Goal: Check status: Check status

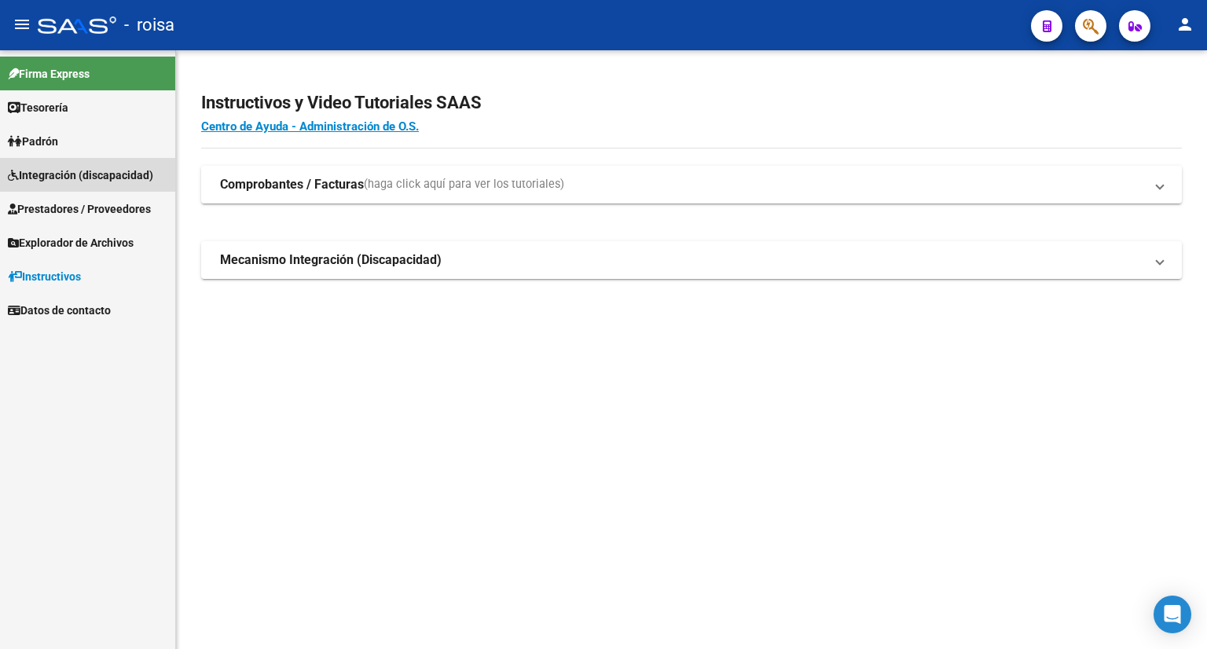
click at [101, 174] on span "Integración (discapacidad)" at bounding box center [80, 175] width 145 height 17
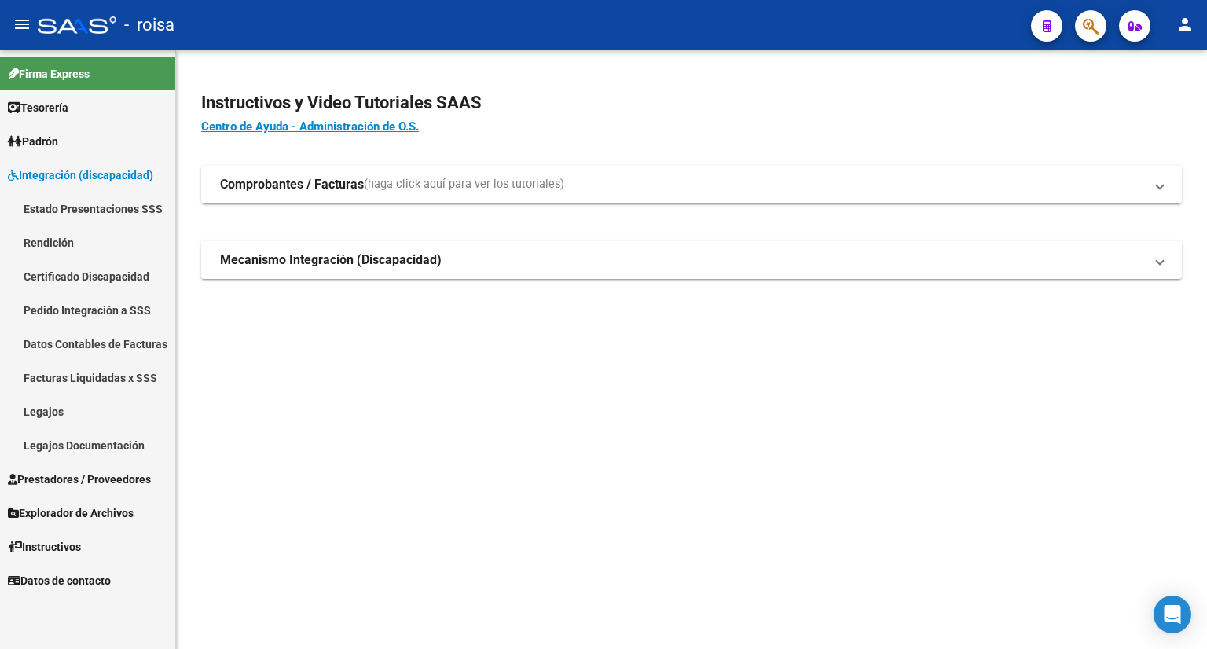
click at [64, 417] on link "Legajos" at bounding box center [87, 412] width 175 height 34
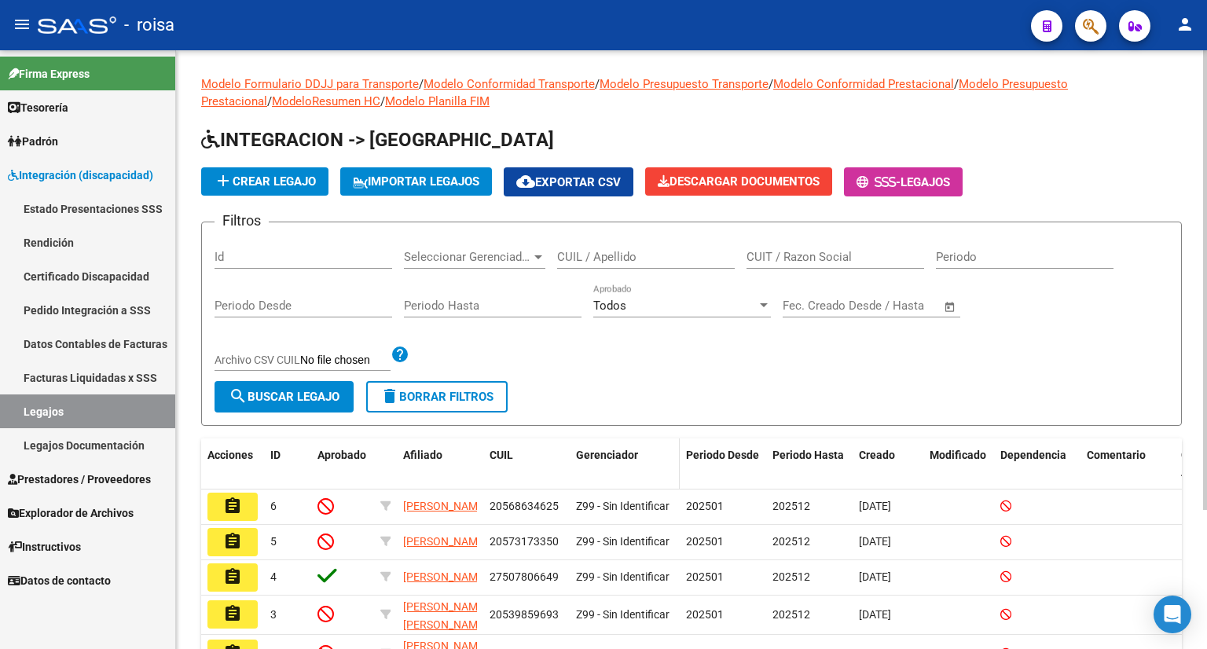
scroll to position [182, 0]
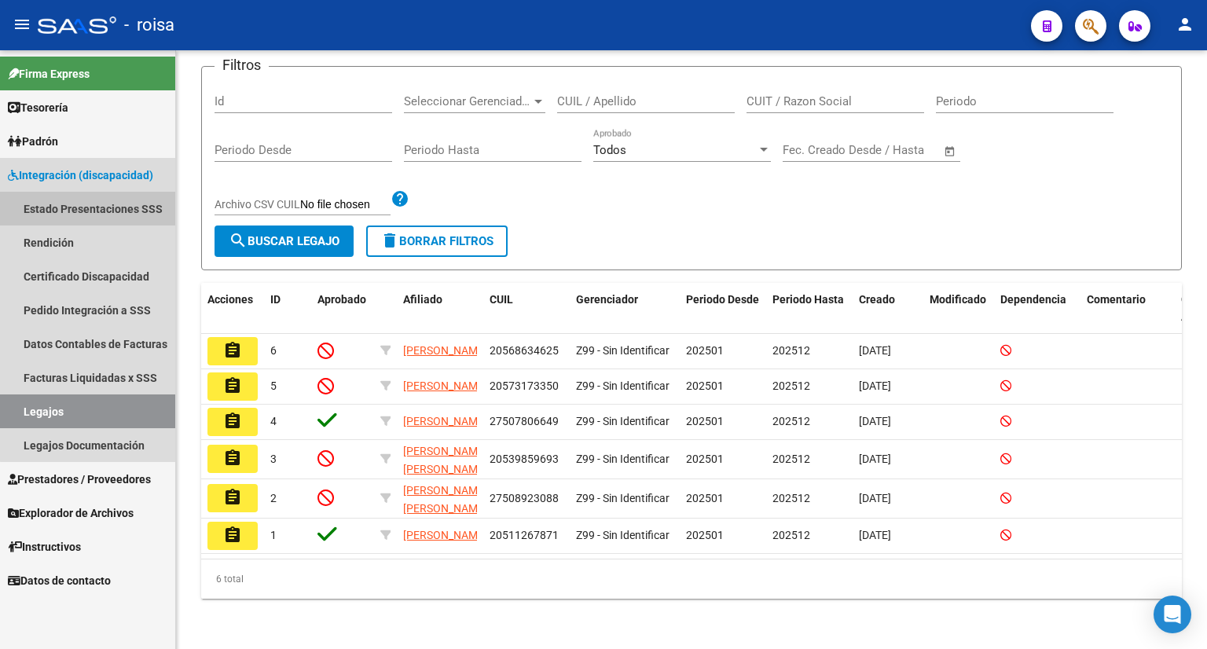
click at [108, 208] on link "Estado Presentaciones SSS" at bounding box center [87, 209] width 175 height 34
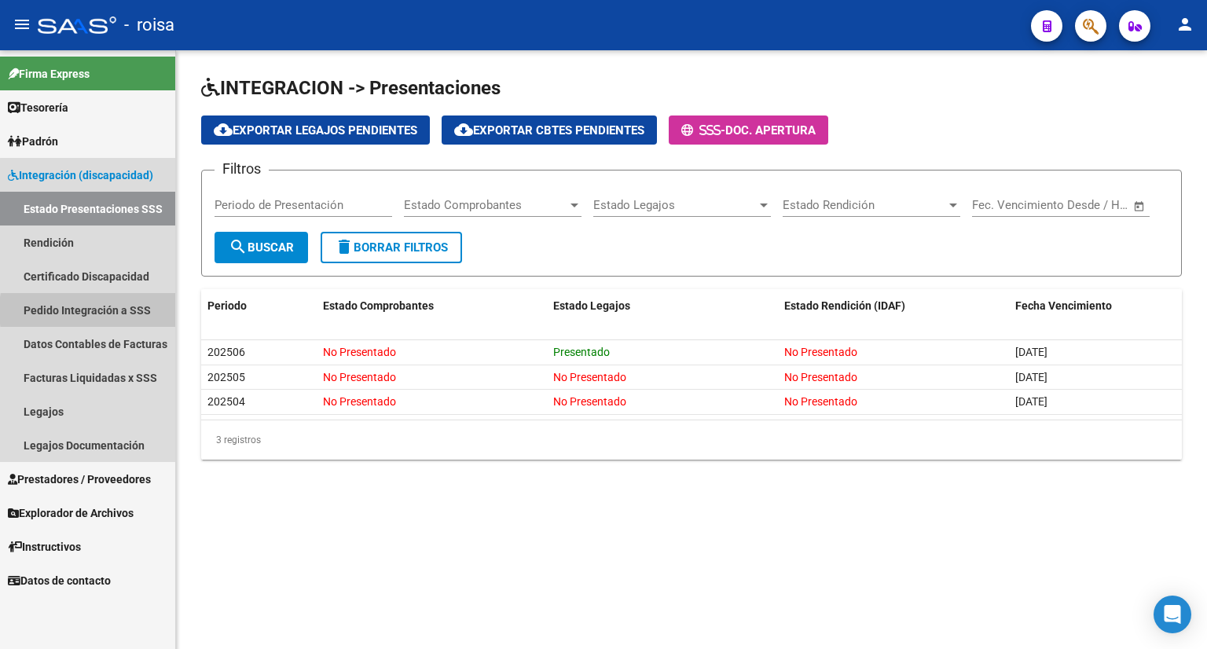
click at [127, 310] on link "Pedido Integración a SSS" at bounding box center [87, 310] width 175 height 34
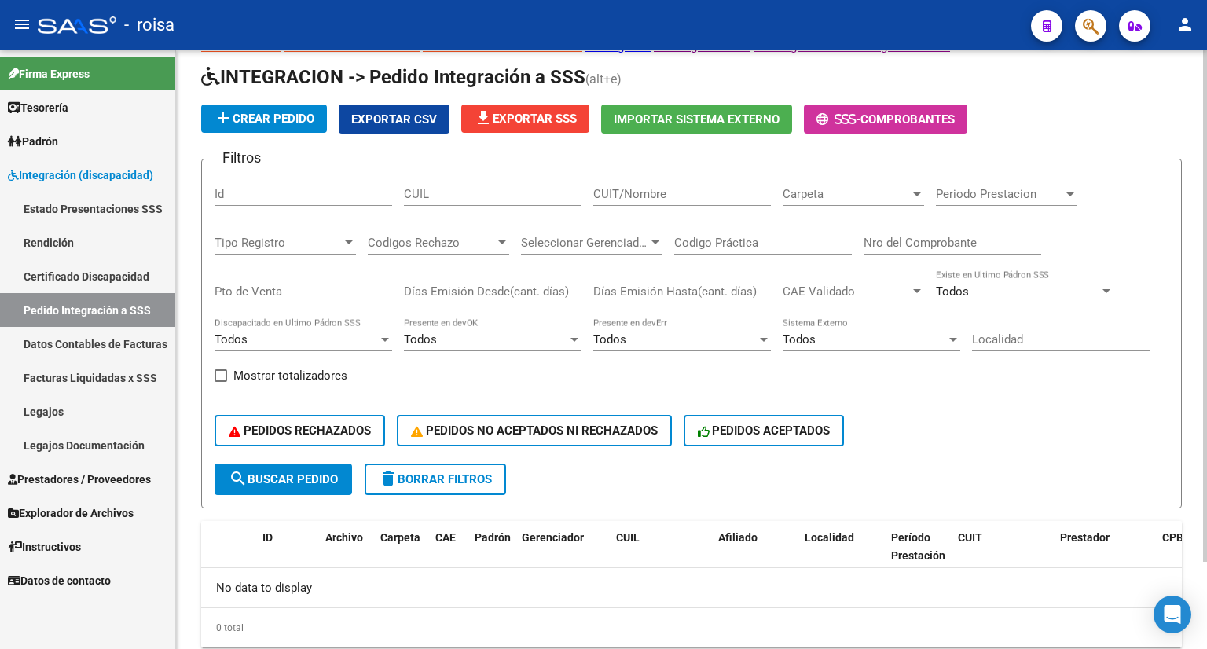
scroll to position [102, 0]
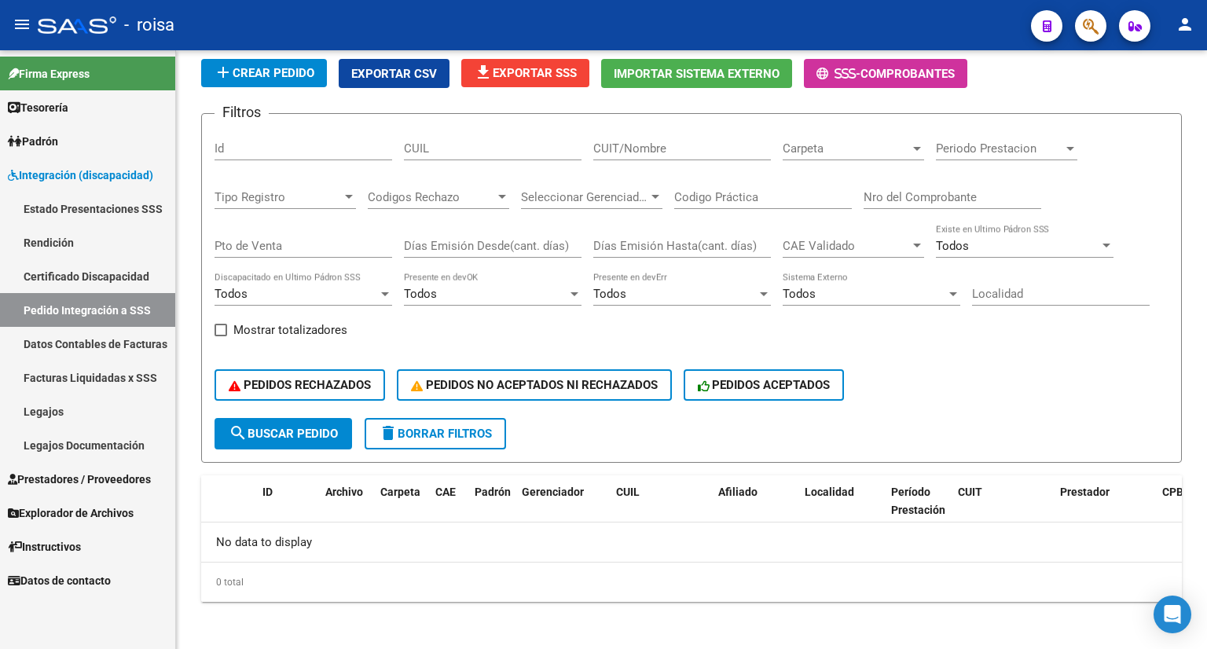
click at [120, 379] on link "Facturas Liquidadas x SSS" at bounding box center [87, 378] width 175 height 34
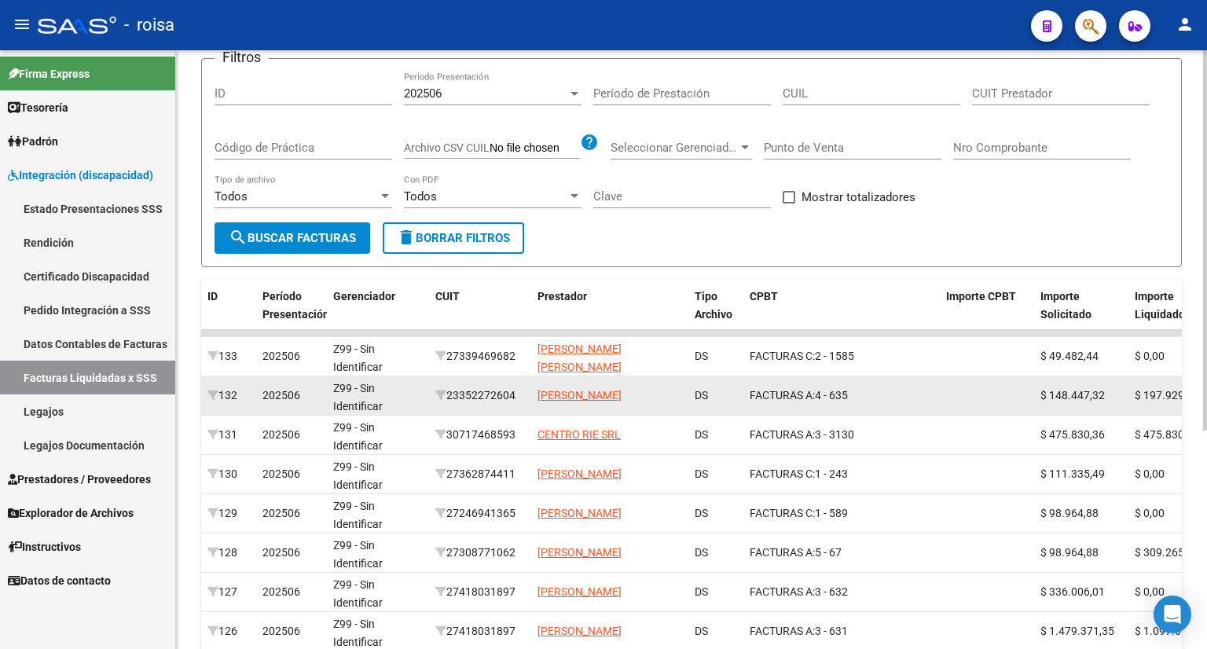
scroll to position [236, 0]
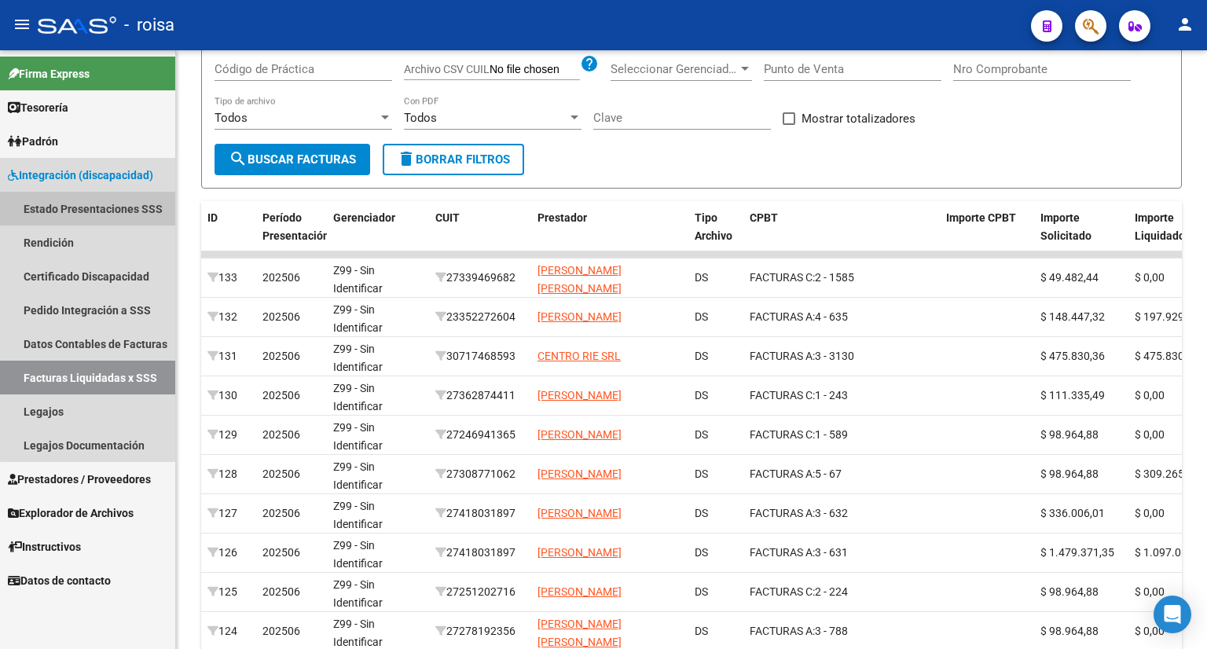
click at [94, 206] on link "Estado Presentaciones SSS" at bounding box center [87, 209] width 175 height 34
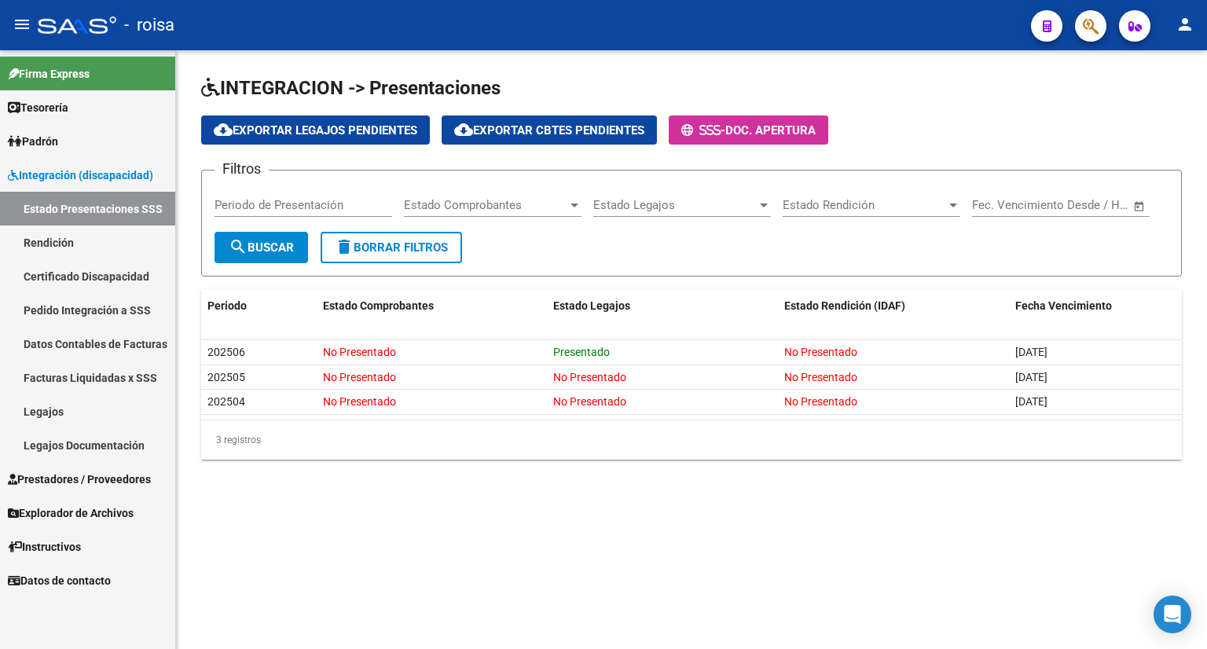
click at [86, 308] on link "Pedido Integración a SSS" at bounding box center [87, 310] width 175 height 34
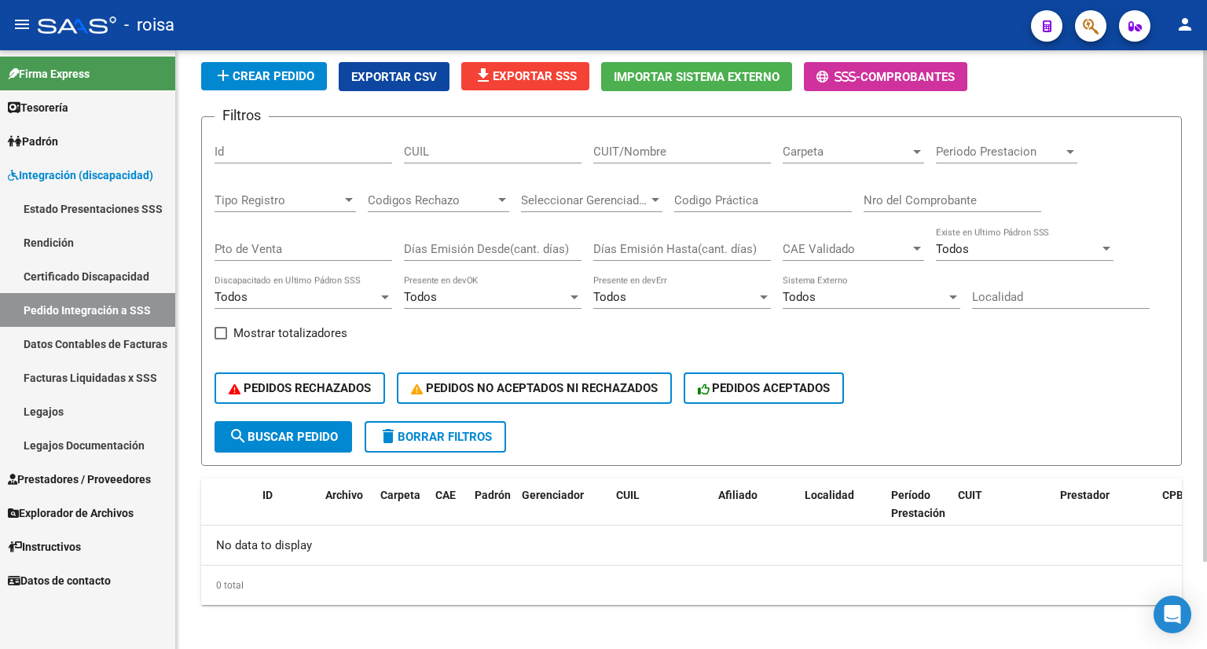
scroll to position [102, 0]
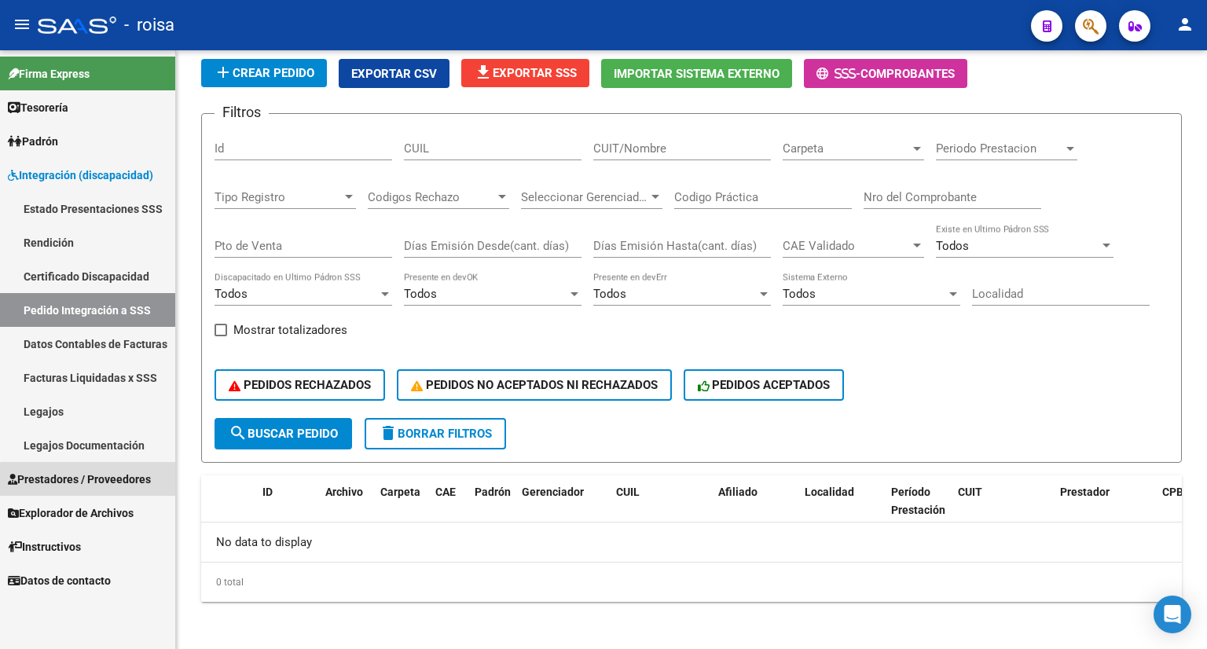
click at [114, 483] on span "Prestadores / Proveedores" at bounding box center [79, 479] width 143 height 17
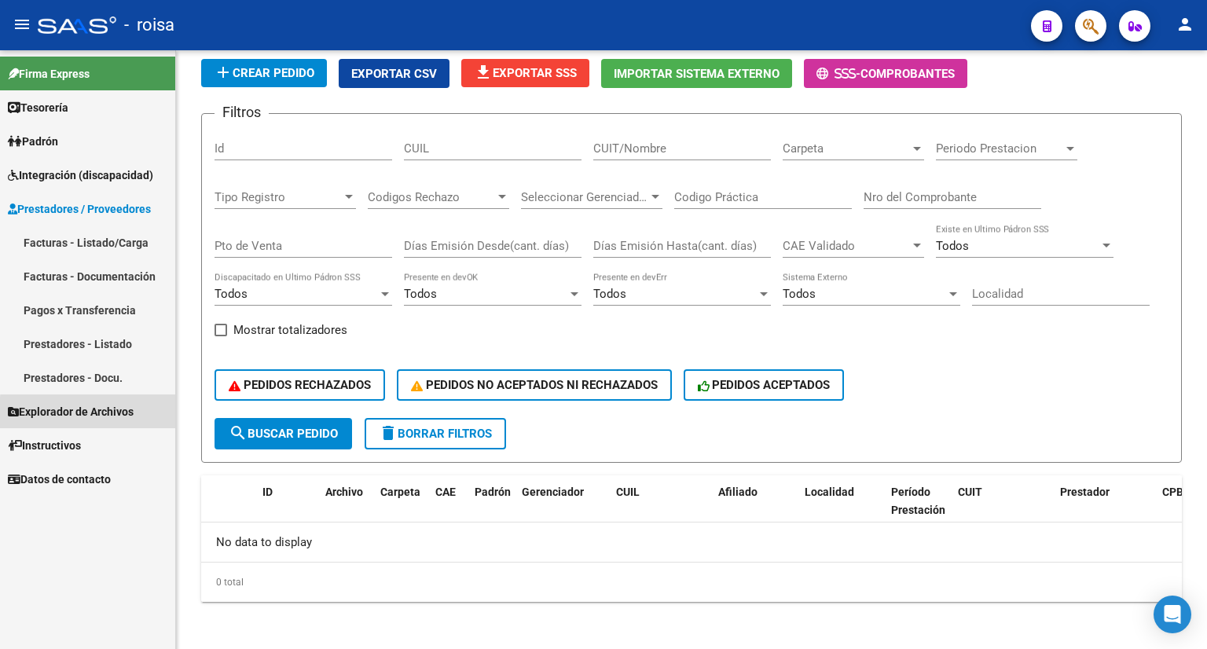
click at [116, 415] on span "Explorador de Archivos" at bounding box center [71, 411] width 126 height 17
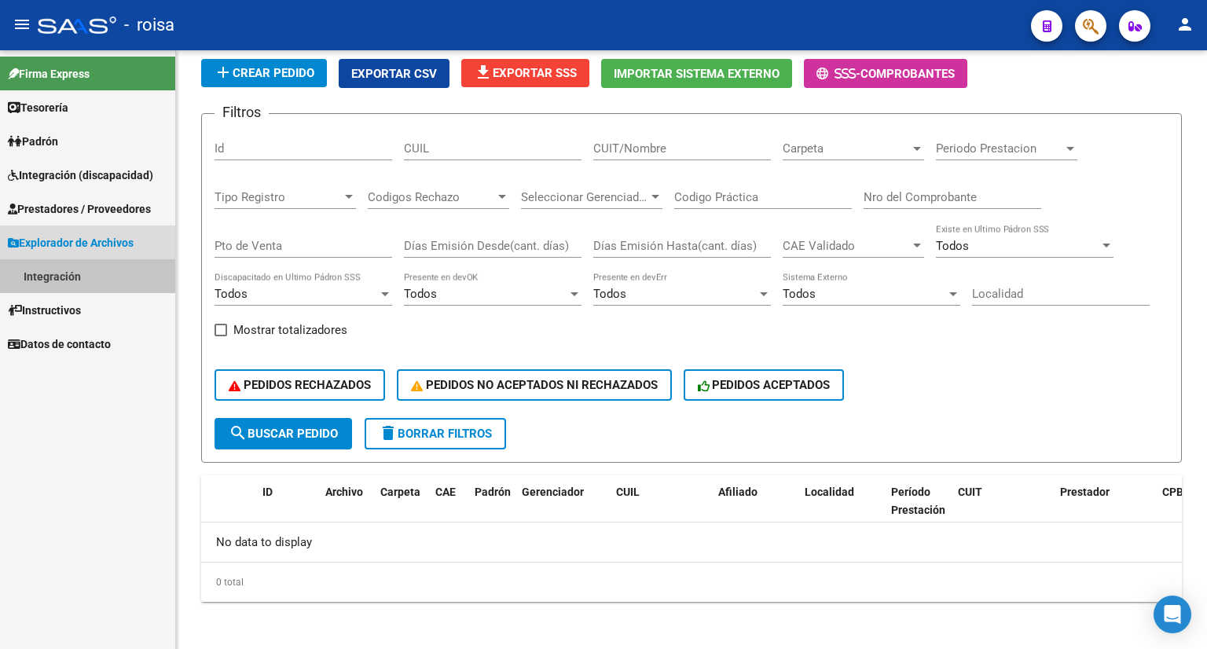
click at [66, 272] on link "Integración" at bounding box center [87, 276] width 175 height 34
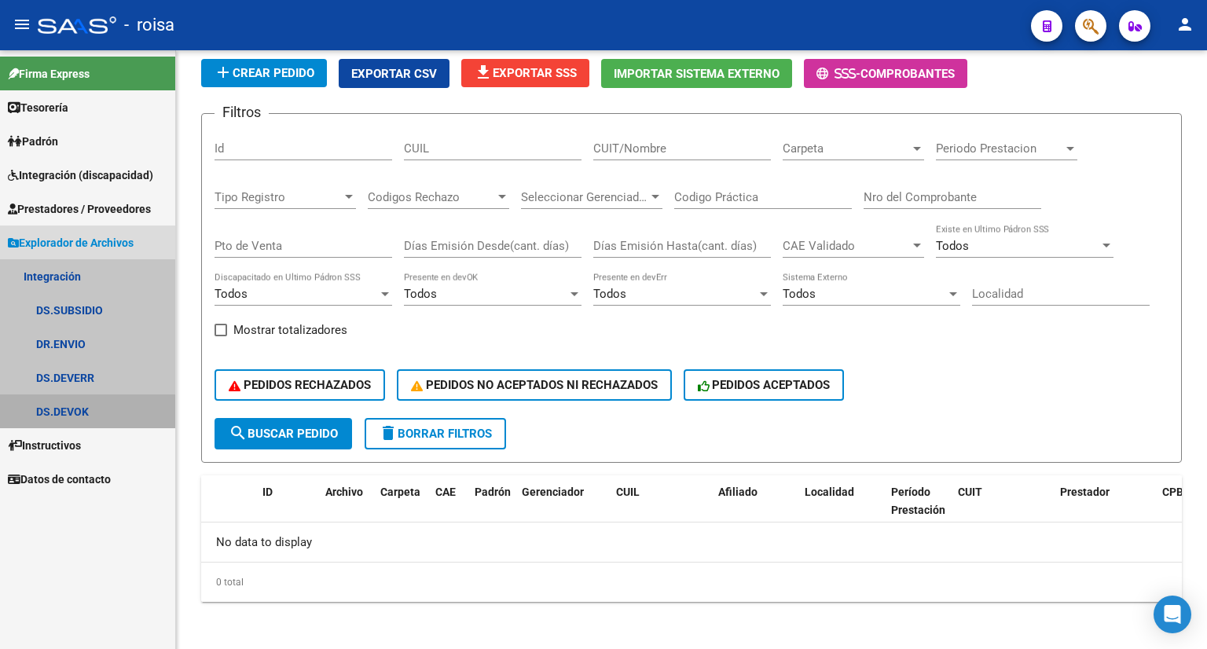
click at [70, 413] on link "DS.DEVOK" at bounding box center [87, 412] width 175 height 34
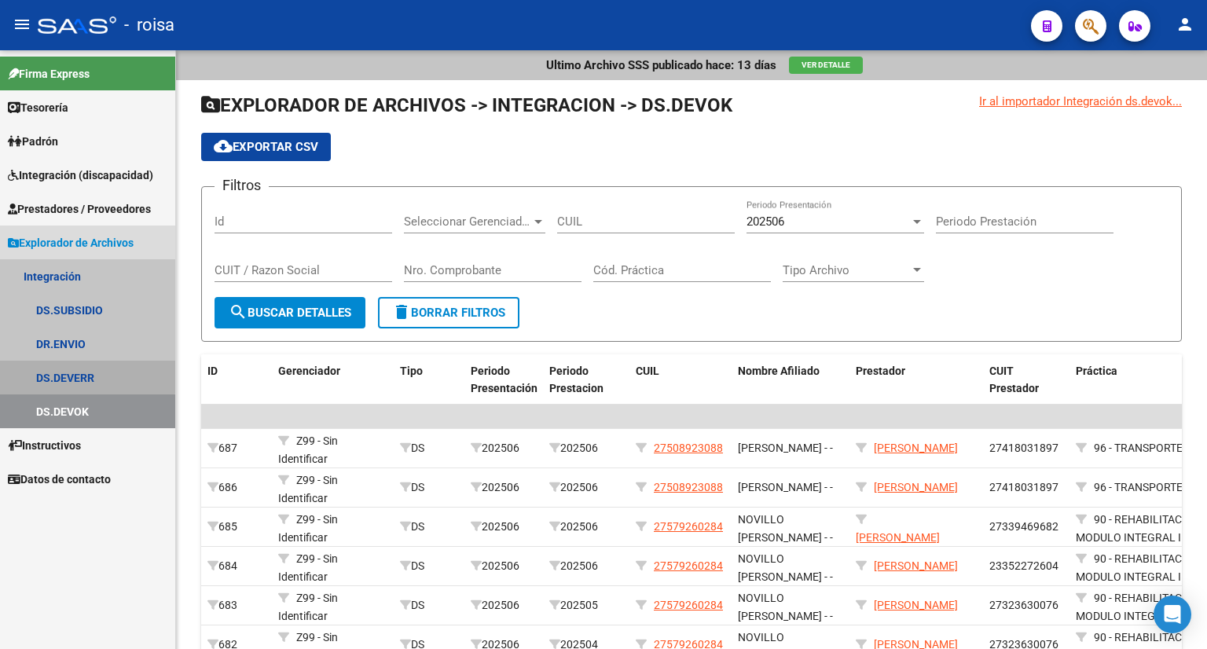
click at [82, 373] on link "DS.DEVERR" at bounding box center [87, 378] width 175 height 34
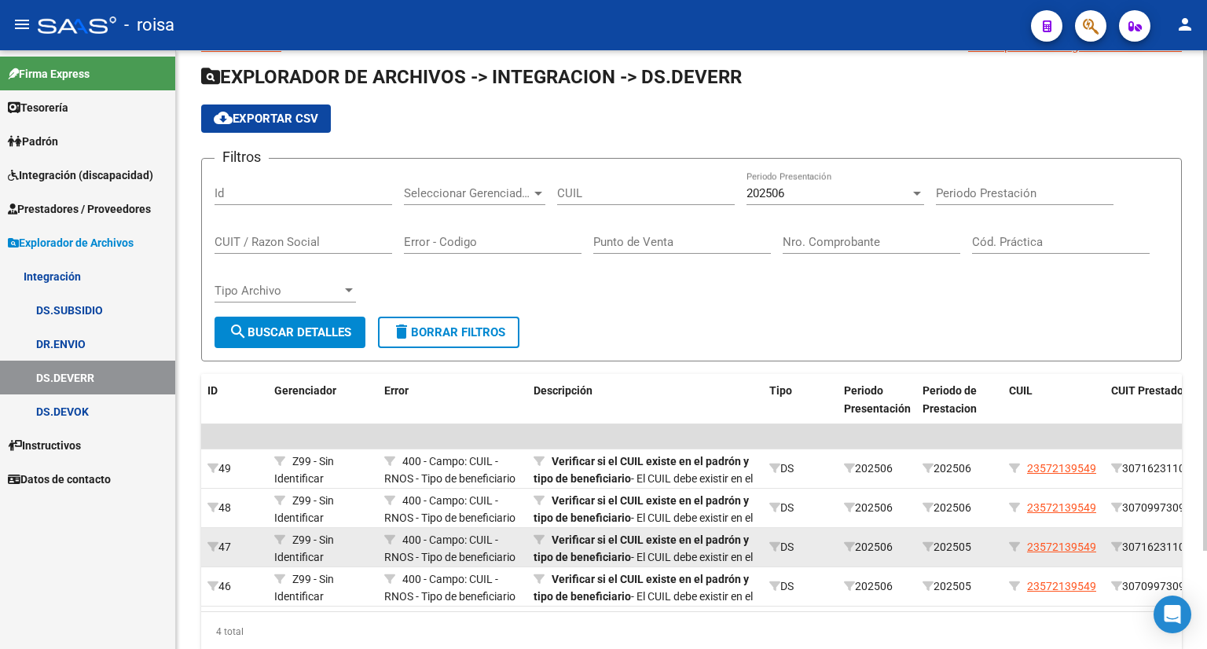
scroll to position [117, 0]
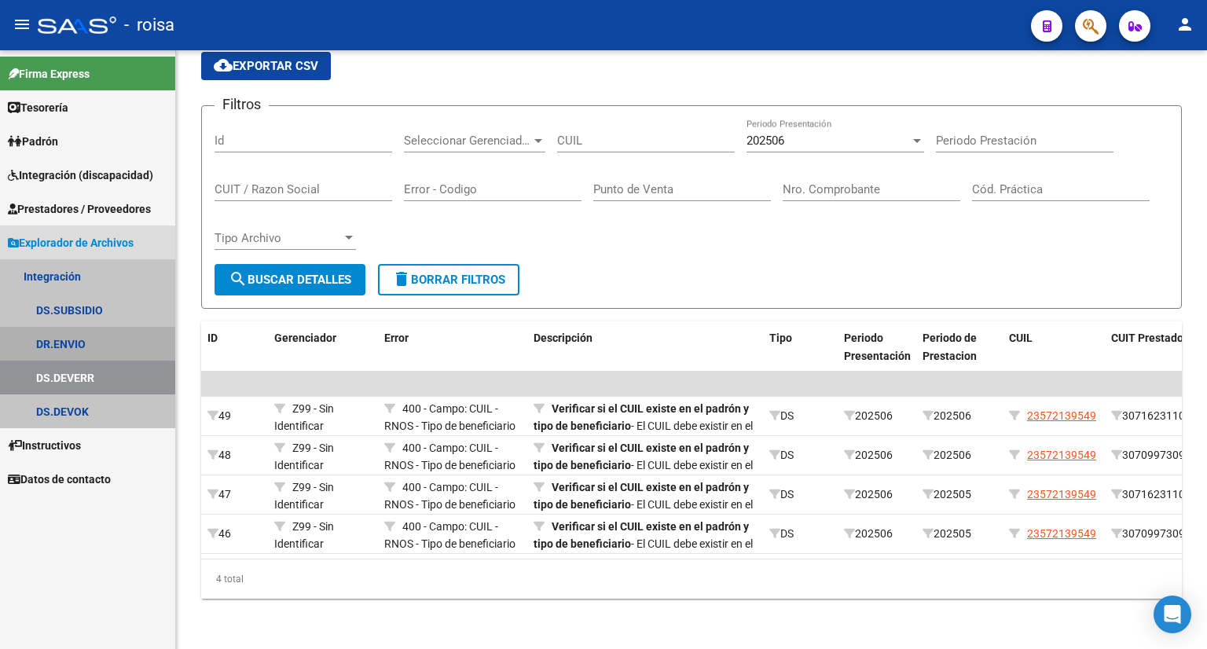
click at [79, 335] on link "DR.ENVIO" at bounding box center [87, 344] width 175 height 34
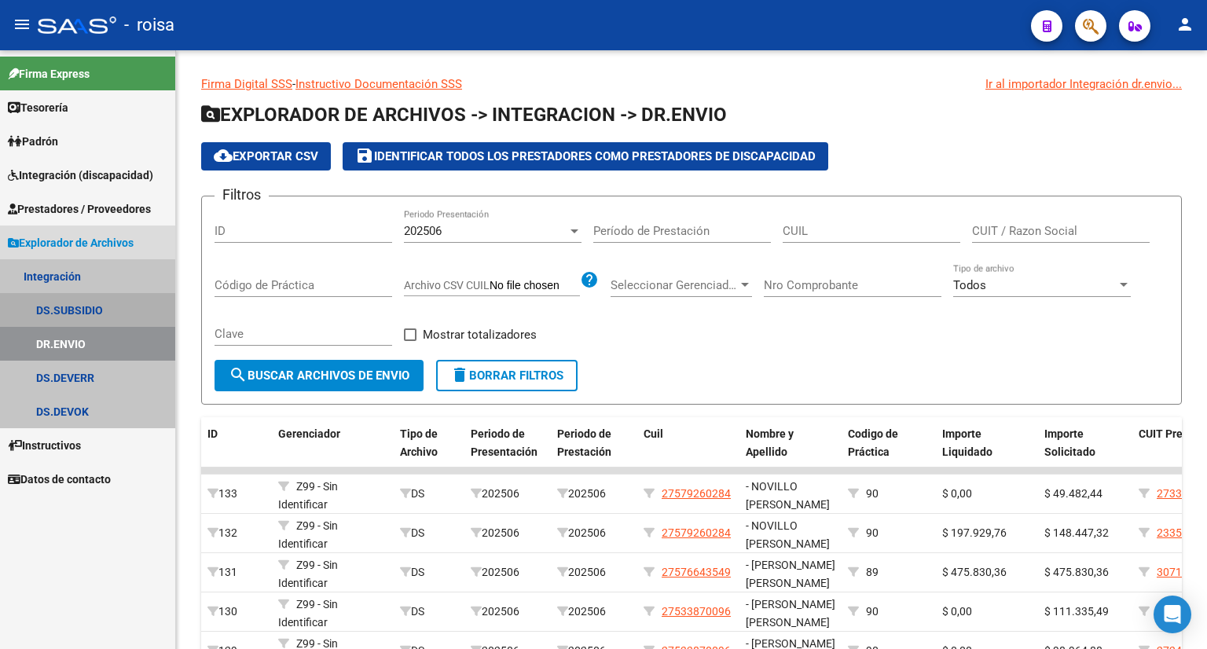
click at [79, 312] on link "DS.SUBSIDIO" at bounding box center [87, 310] width 175 height 34
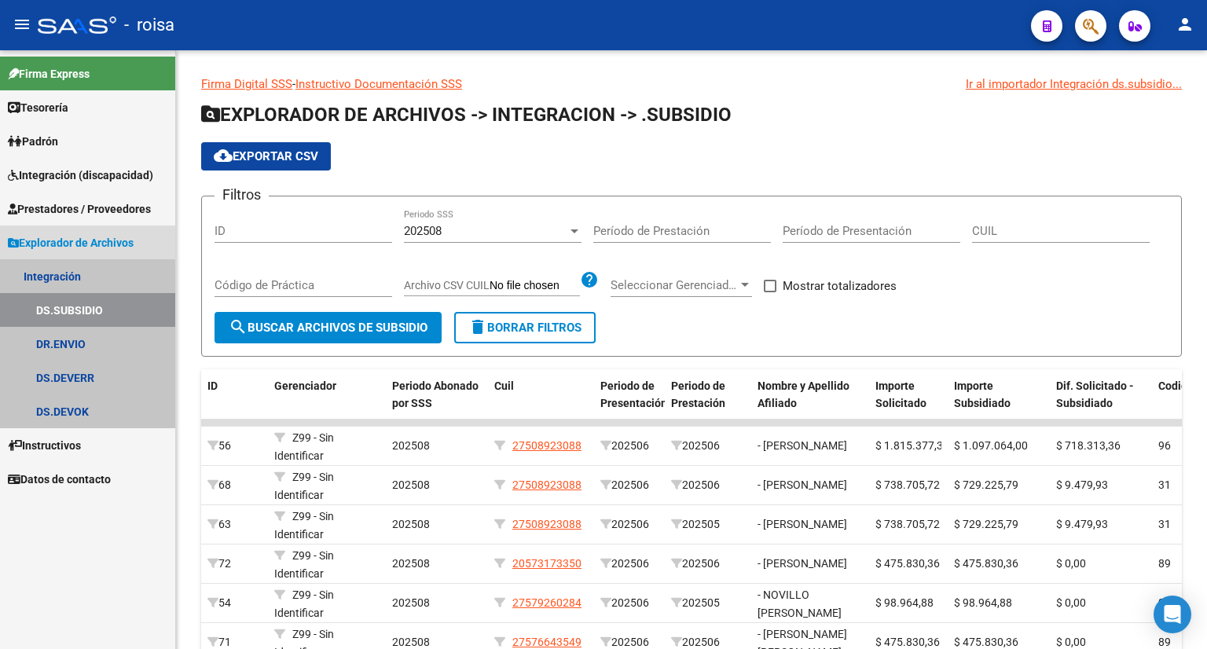
click at [79, 309] on link "DS.SUBSIDIO" at bounding box center [87, 310] width 175 height 34
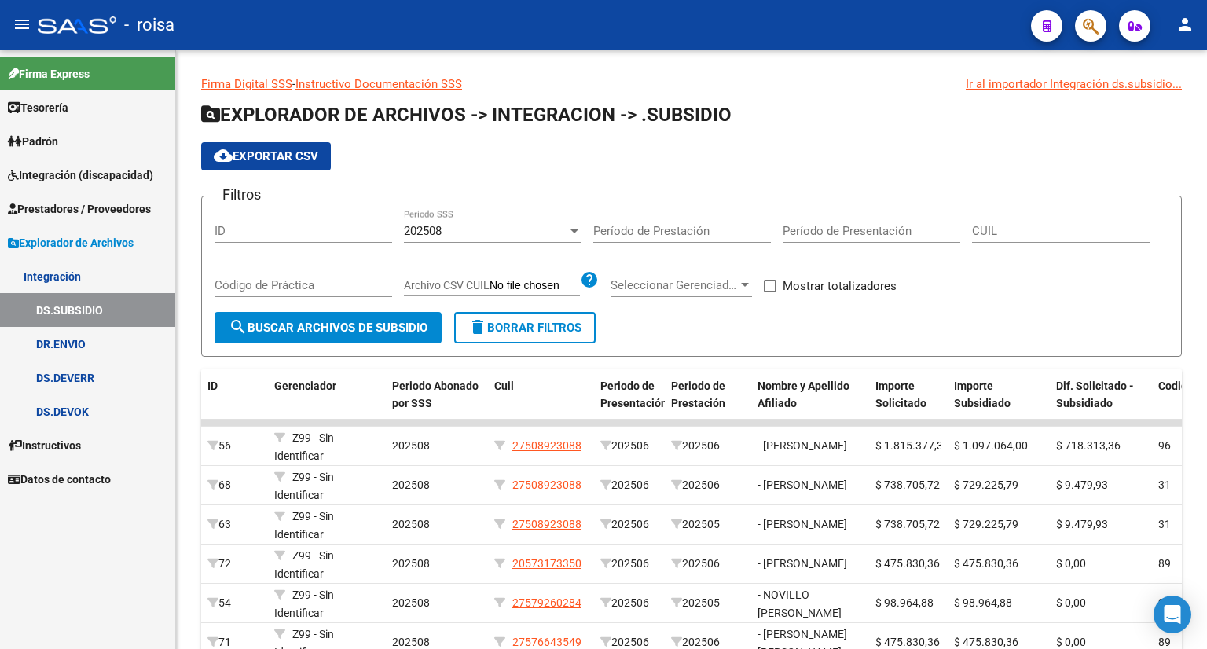
click at [52, 403] on link "DS.DEVOK" at bounding box center [87, 412] width 175 height 34
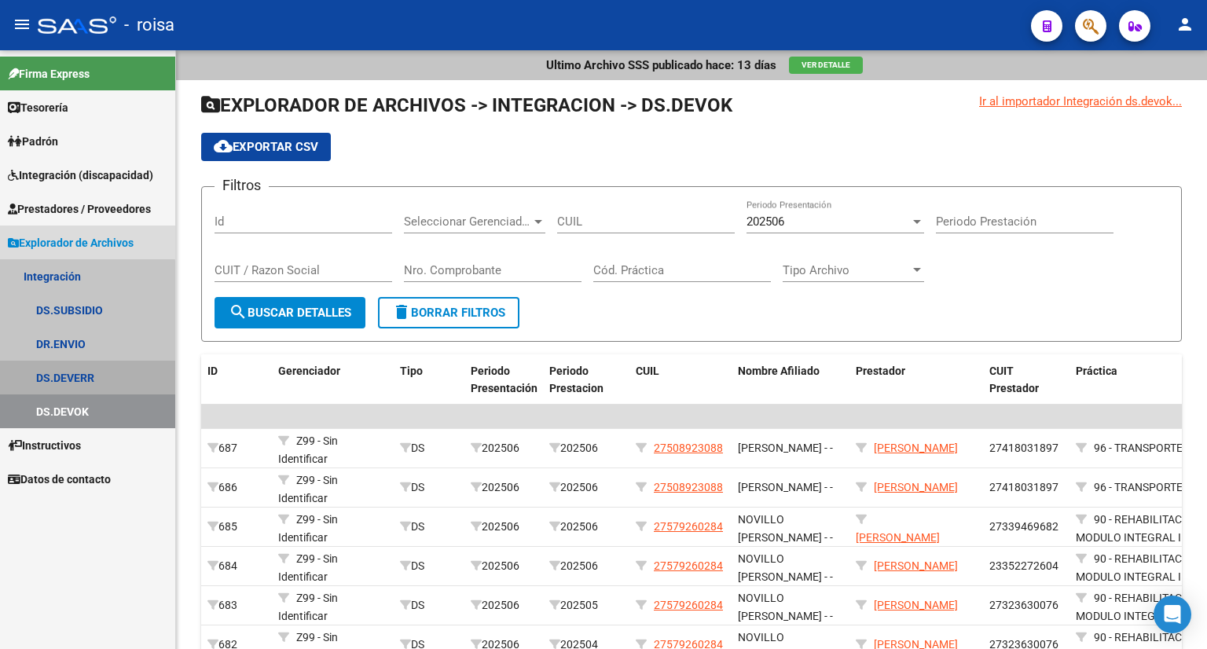
click at [75, 378] on link "DS.DEVERR" at bounding box center [87, 378] width 175 height 34
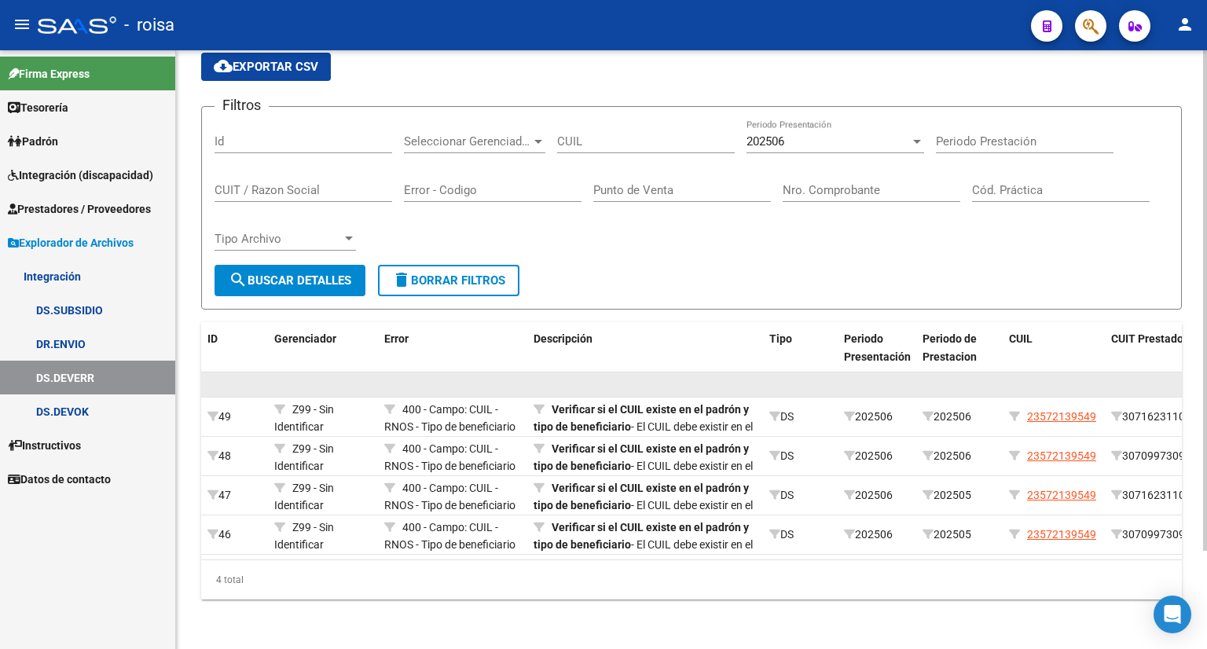
scroll to position [117, 0]
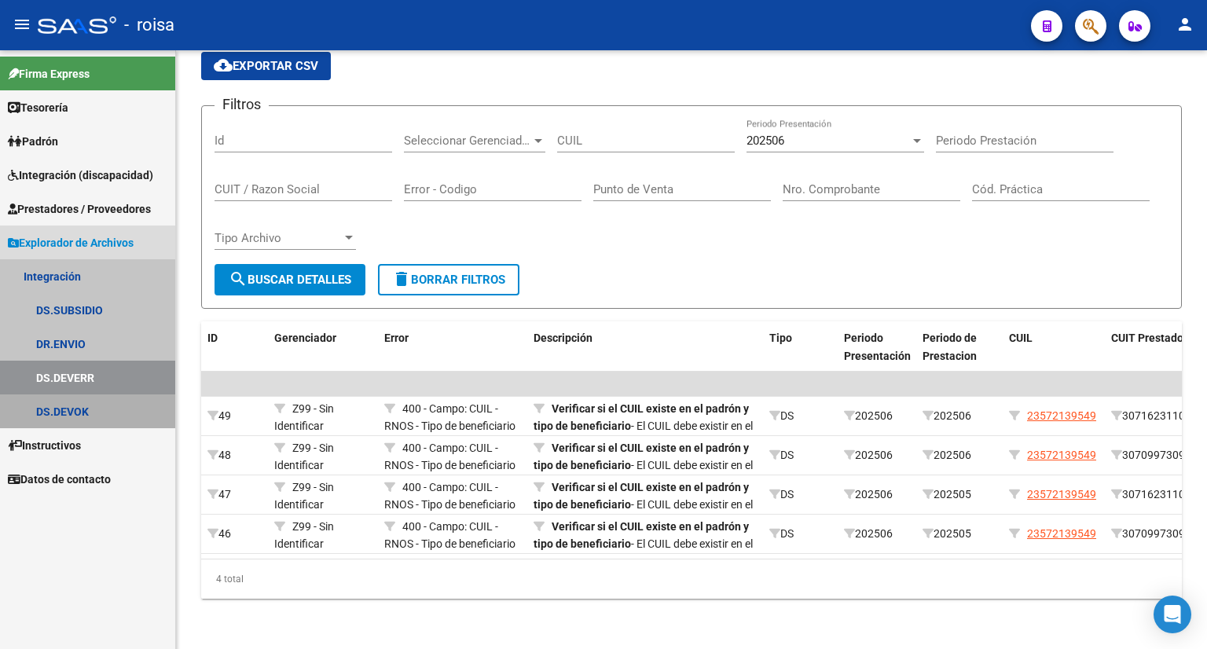
click at [60, 413] on link "DS.DEVOK" at bounding box center [87, 412] width 175 height 34
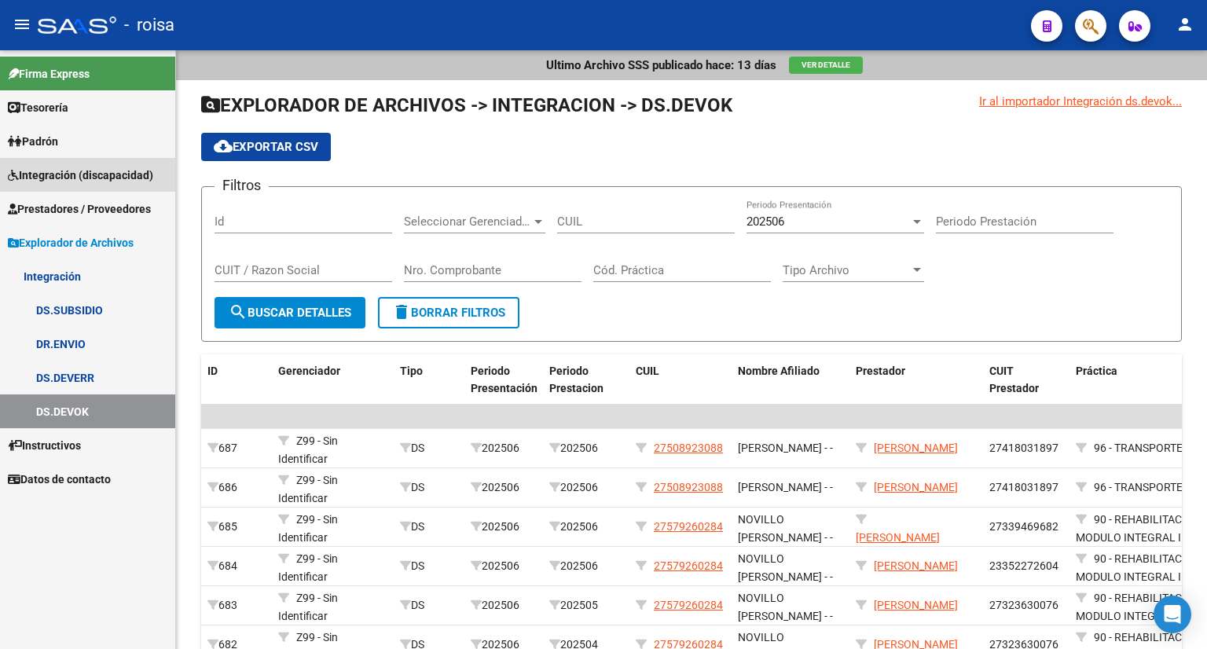
click at [93, 174] on span "Integración (discapacidad)" at bounding box center [80, 175] width 145 height 17
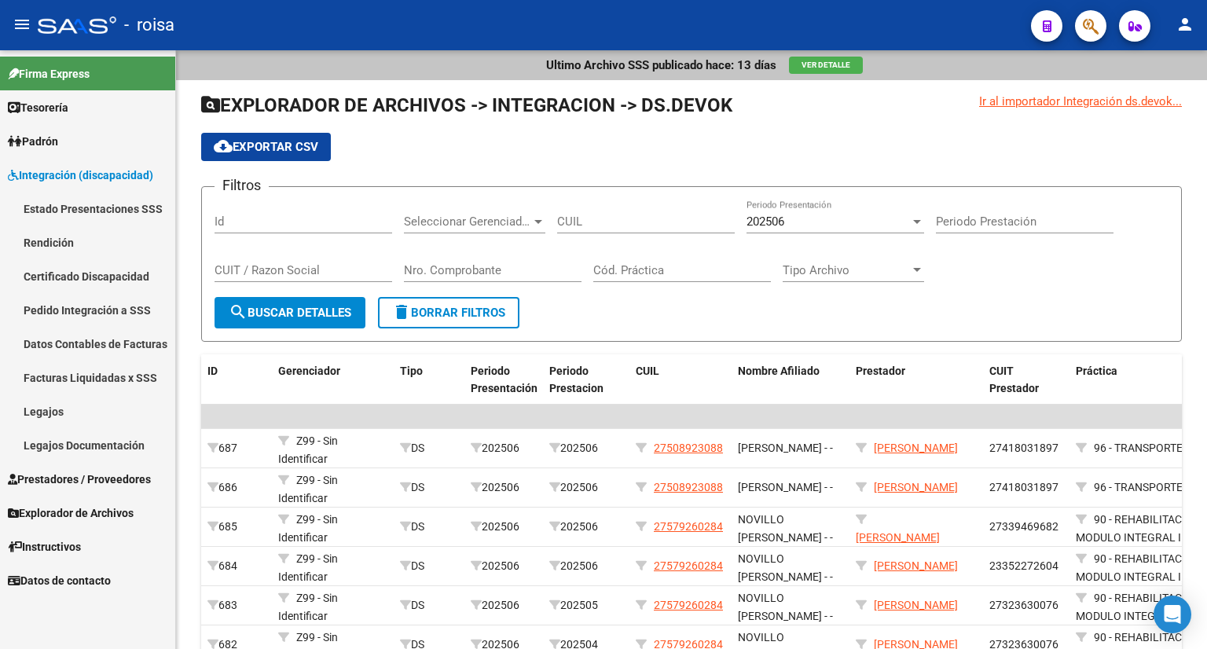
click at [51, 242] on link "Rendición" at bounding box center [87, 243] width 175 height 34
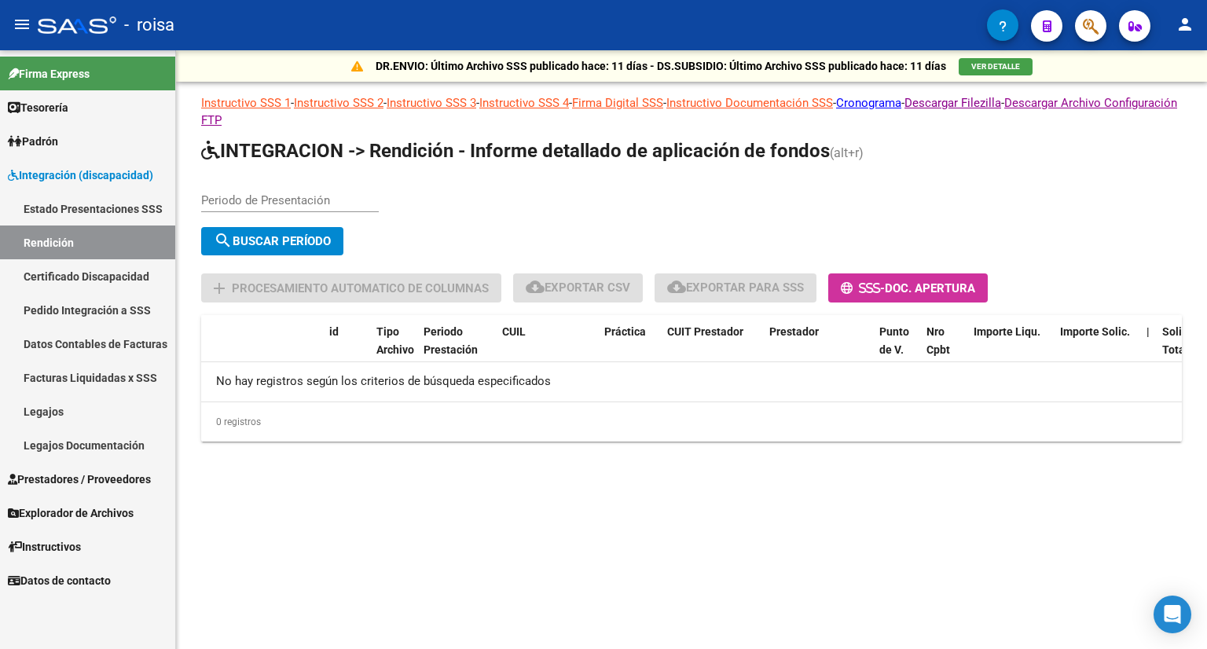
click at [101, 205] on link "Estado Presentaciones SSS" at bounding box center [87, 209] width 175 height 34
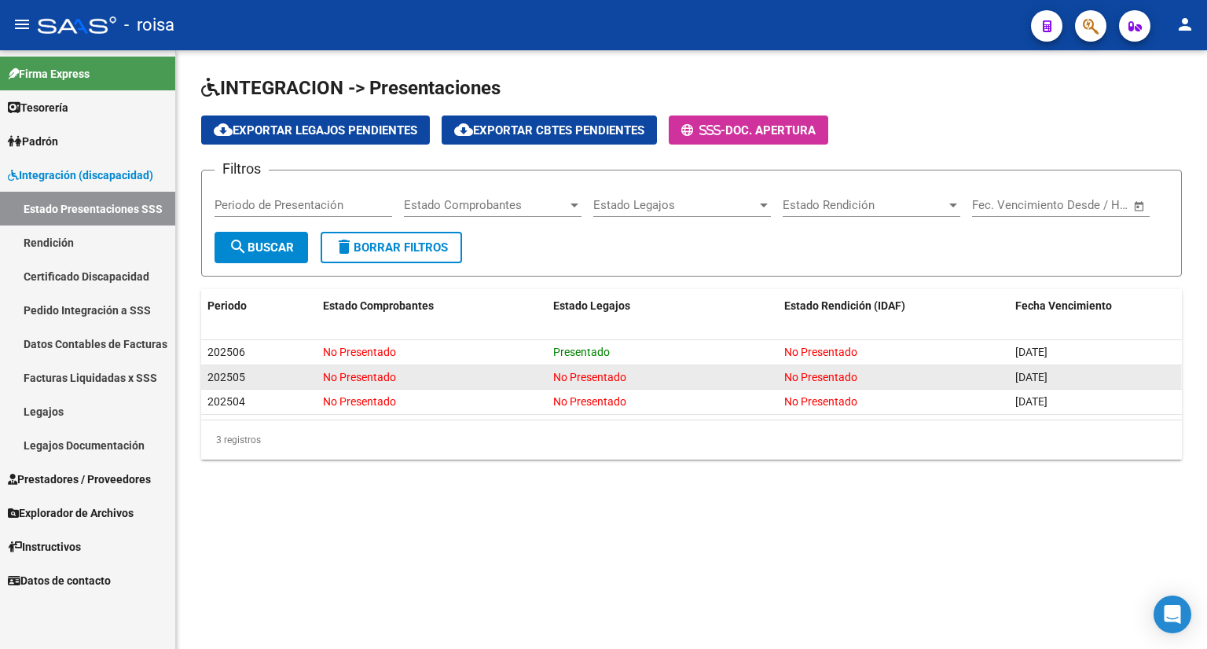
click at [346, 376] on span "No Presentado" at bounding box center [359, 377] width 73 height 13
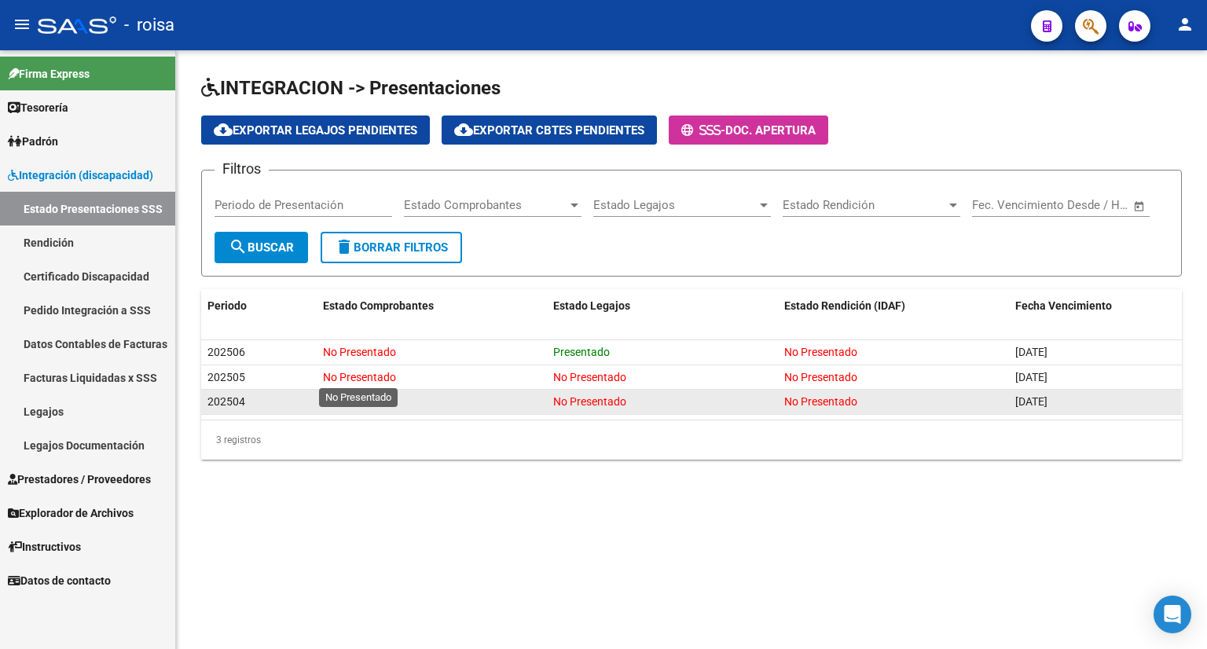
click at [613, 398] on span "No Presentado" at bounding box center [589, 401] width 73 height 13
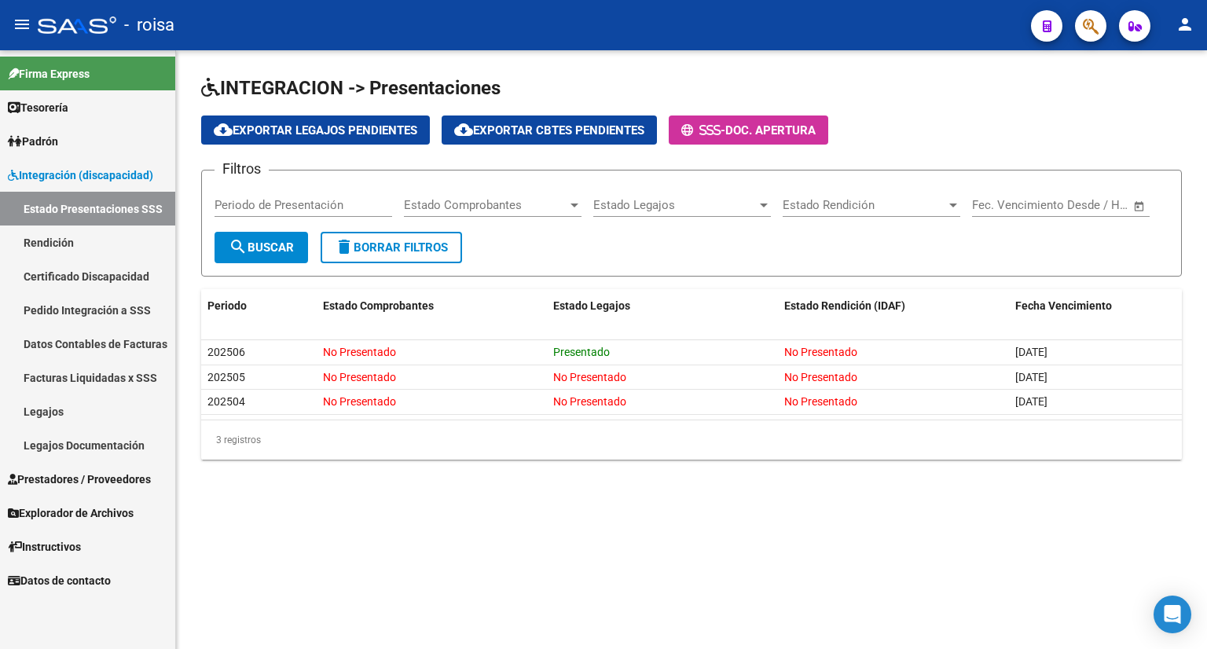
click at [623, 412] on datatable-body-cell "No Presentado" at bounding box center [662, 402] width 231 height 24
